Goal: Find specific page/section: Find specific page/section

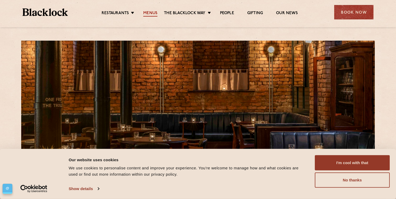
click at [148, 11] on link "Menus" at bounding box center [150, 14] width 14 height 6
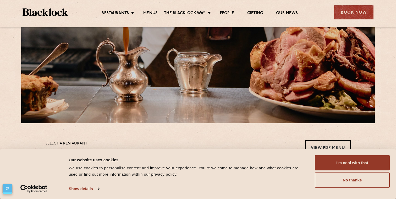
scroll to position [93, 0]
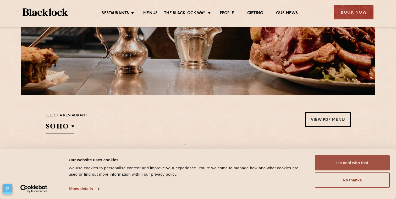
click at [342, 159] on button "I'm cool with that" at bounding box center [352, 162] width 75 height 15
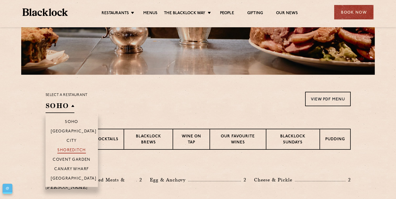
scroll to position [120, 0]
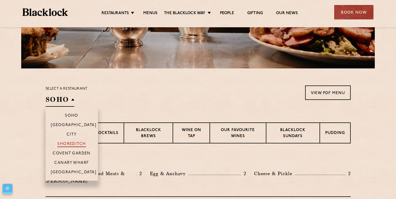
click at [62, 170] on li "[GEOGRAPHIC_DATA]" at bounding box center [72, 173] width 52 height 13
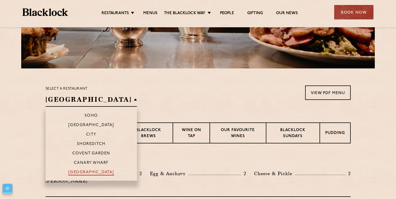
click at [68, 172] on p "[GEOGRAPHIC_DATA]" at bounding box center [91, 172] width 46 height 5
click at [77, 172] on p "[GEOGRAPHIC_DATA]" at bounding box center [91, 172] width 46 height 5
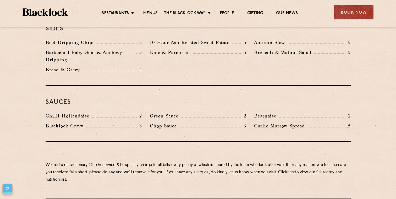
scroll to position [821, 0]
